Goal: Task Accomplishment & Management: Manage account settings

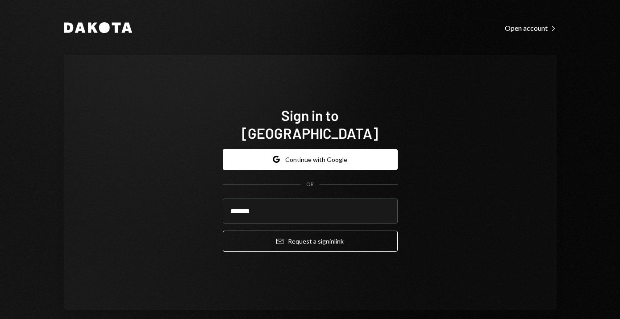
type input "**********"
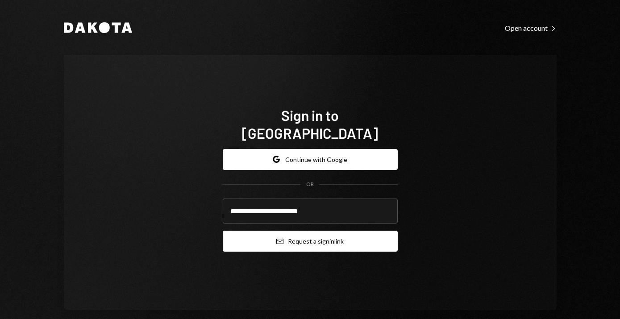
click at [277, 238] on icon "Email" at bounding box center [279, 241] width 7 height 7
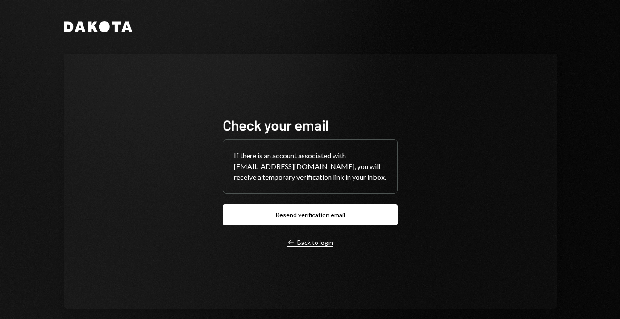
click at [300, 242] on div "Left Arrow Back to login" at bounding box center [311, 243] width 46 height 8
